Goal: Task Accomplishment & Management: Complete application form

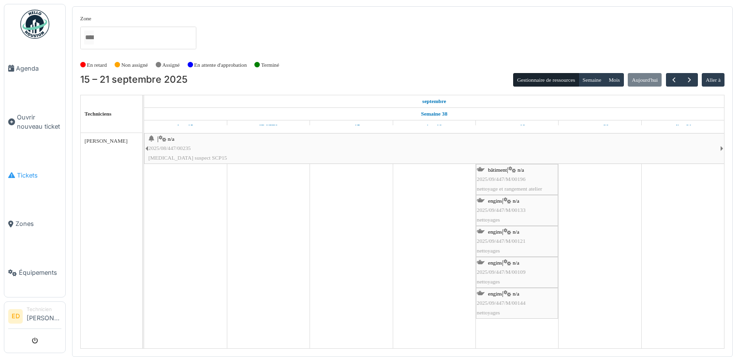
click at [26, 164] on link "Tickets" at bounding box center [34, 175] width 61 height 49
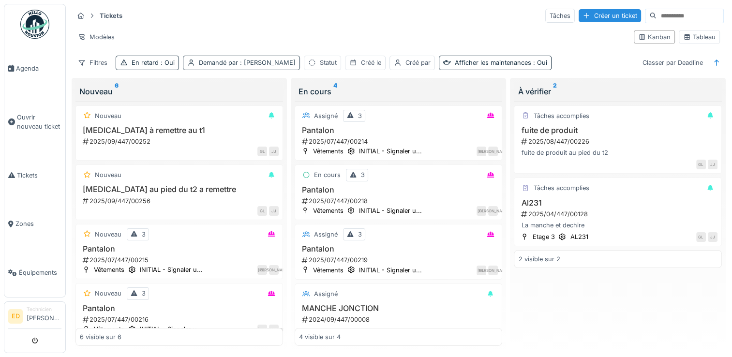
click at [263, 66] on div "Demandé par : [PERSON_NAME]" at bounding box center [247, 62] width 97 height 9
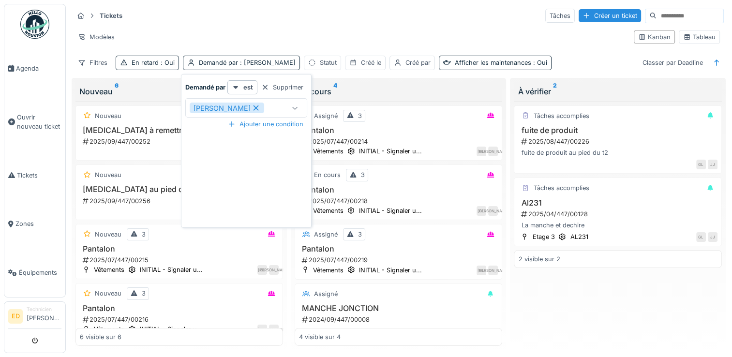
click at [252, 108] on icon at bounding box center [256, 107] width 9 height 7
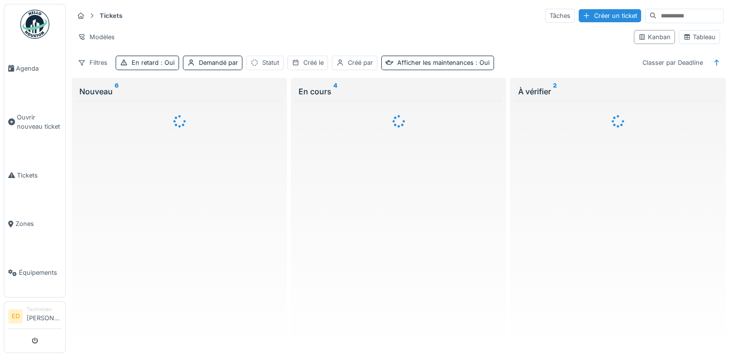
click at [246, 18] on div "Tickets Tâches Créer un ticket" at bounding box center [399, 16] width 650 height 16
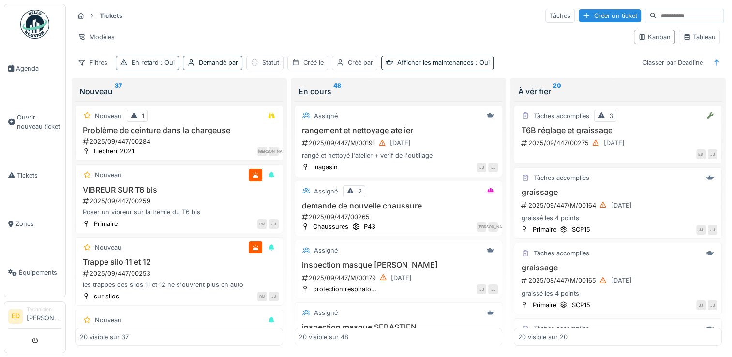
click at [167, 65] on span ": Oui" at bounding box center [167, 62] width 16 height 7
click at [200, 6] on div "Tickets Tâches Créer un ticket Modèles Kanban Tableau Filtres En retard : Oui D…" at bounding box center [399, 39] width 658 height 70
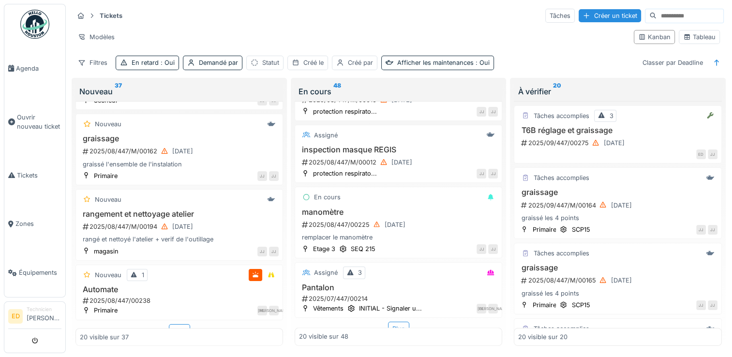
scroll to position [1217, 0]
